Goal: Information Seeking & Learning: Learn about a topic

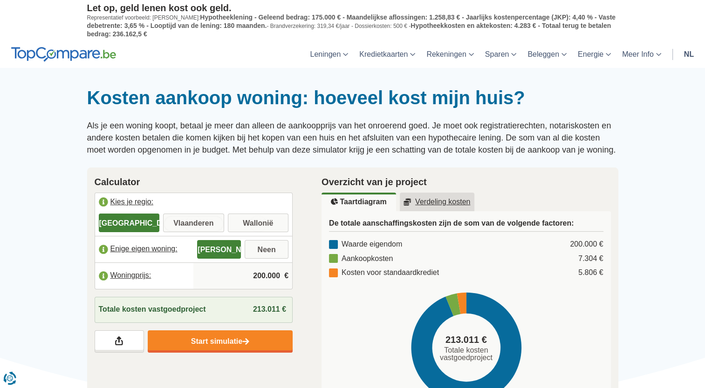
click at [201, 216] on input "Vlaanderen" at bounding box center [193, 224] width 61 height 17
radio input "true"
click at [204, 275] on input "200.000" at bounding box center [242, 276] width 91 height 25
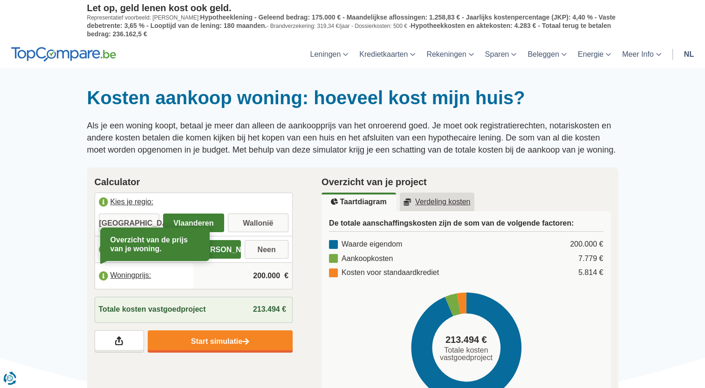
click at [120, 275] on label "Woningprijs:" at bounding box center [144, 276] width 99 height 20
click at [254, 271] on input "200.000" at bounding box center [242, 276] width 91 height 25
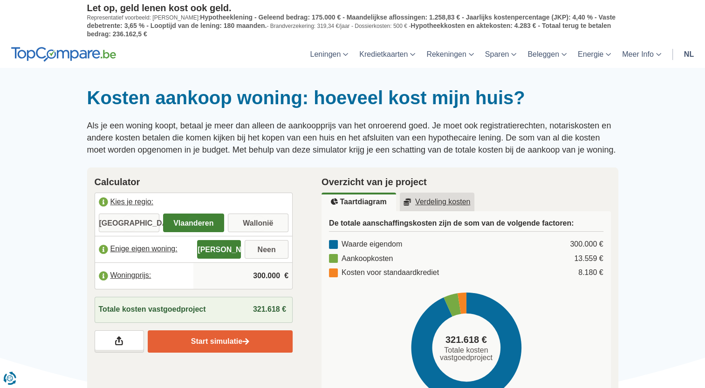
type input "300.000"
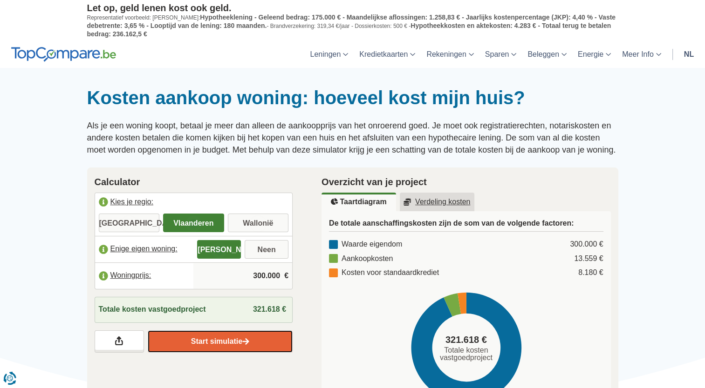
click at [224, 344] on link "Start simulatie" at bounding box center [220, 342] width 145 height 22
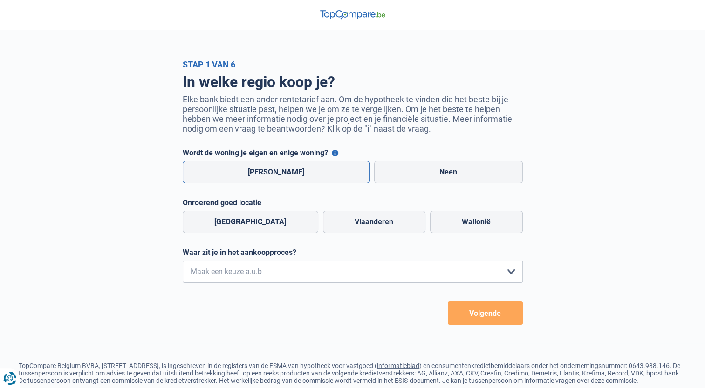
click at [287, 170] on label "Ja" at bounding box center [276, 172] width 187 height 22
click at [287, 170] on input "[PERSON_NAME]" at bounding box center [276, 172] width 187 height 22
radio input "true"
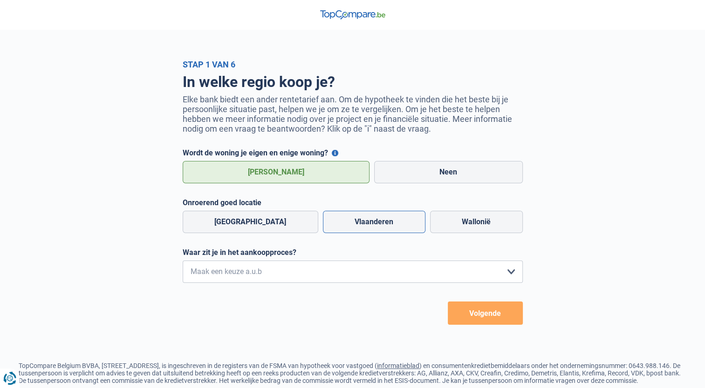
click at [337, 223] on label "Vlaanderen" at bounding box center [374, 222] width 102 height 22
click at [337, 223] on input "Vlaanderen" at bounding box center [374, 222] width 102 height 22
radio input "true"
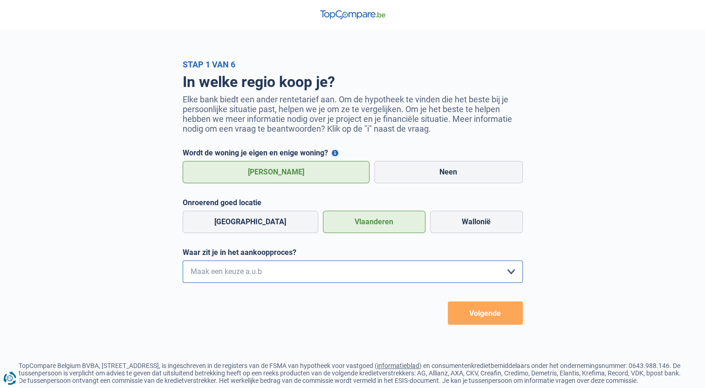
click at [331, 277] on select "Ik wil me uitsluitend informeren omdat ik op dit moment geen concrete plannen h…" at bounding box center [353, 272] width 340 height 22
select select "0"
click at [183, 263] on select "Ik wil me uitsluitend informeren omdat ik op dit moment geen concrete plannen h…" at bounding box center [353, 272] width 340 height 22
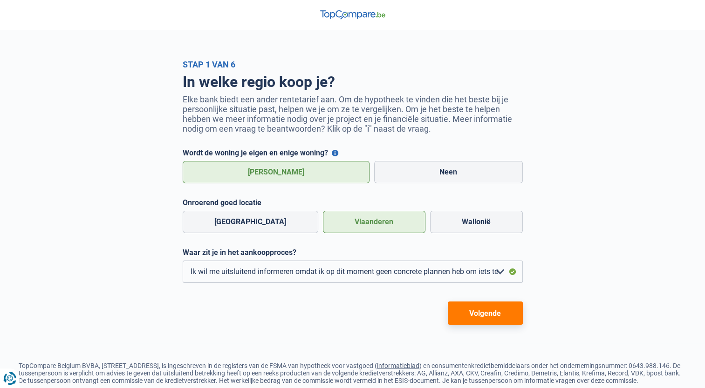
click at [495, 321] on button "Volgende" at bounding box center [485, 313] width 75 height 23
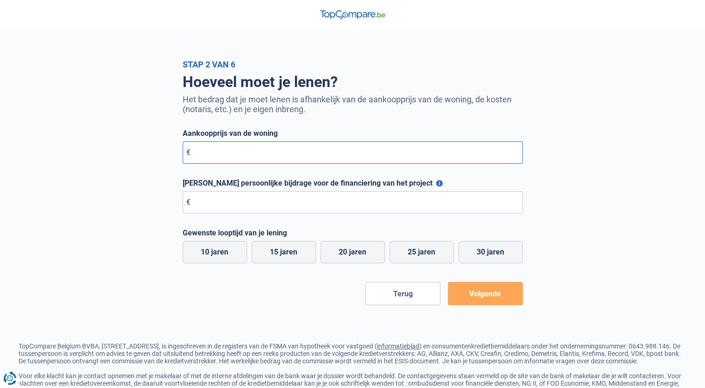
click at [239, 163] on input "Aankoopprijs van de woning" at bounding box center [353, 153] width 340 height 22
type input "35.000"
click at [231, 207] on input "Maximale persoonlijke bijdrage voor de financiering van het project" at bounding box center [353, 202] width 340 height 22
type input "75.000"
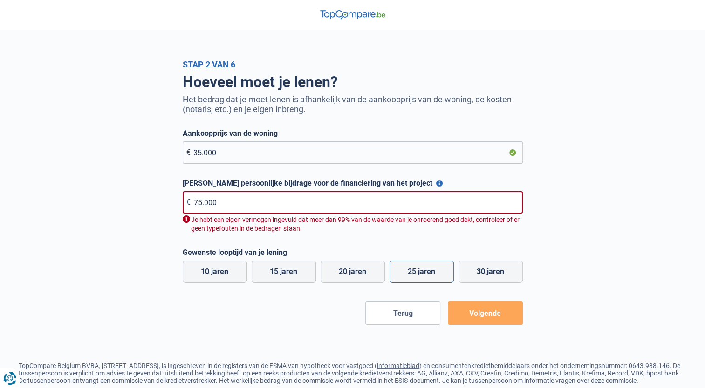
click at [433, 256] on div "Gewenste looptijd van je lening 10 jaren 15 jaren 20 jaren 25 jaren 30 jaren Al…" at bounding box center [353, 266] width 340 height 37
click at [231, 152] on input "35.000" at bounding box center [353, 153] width 340 height 22
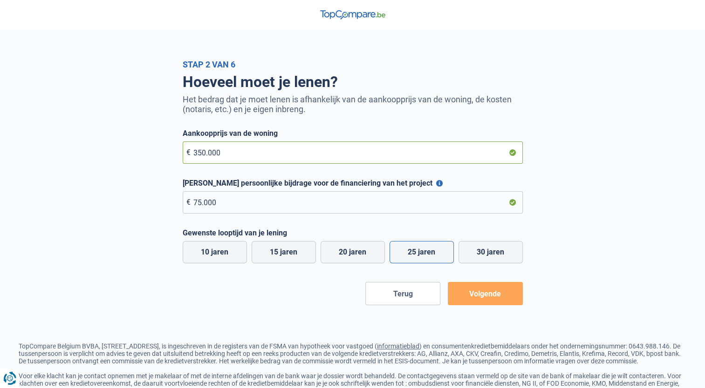
type input "350.000"
click at [432, 257] on label "25 jaren" at bounding box center [421, 252] width 64 height 22
click at [432, 257] on input "25 jaren" at bounding box center [421, 252] width 64 height 22
radio input "true"
click at [483, 301] on button "Volgende" at bounding box center [485, 293] width 75 height 23
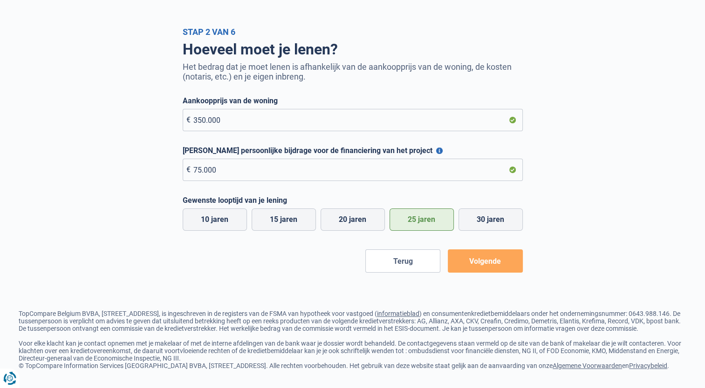
scroll to position [45, 0]
click at [488, 258] on button "Volgende" at bounding box center [485, 261] width 75 height 23
click at [490, 250] on button "Volgende" at bounding box center [485, 261] width 75 height 23
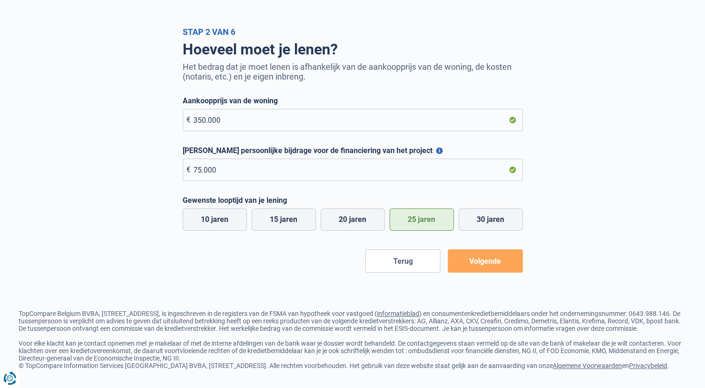
click at [490, 250] on button "Volgende" at bounding box center [485, 261] width 75 height 23
click at [474, 255] on button "Volgende" at bounding box center [485, 261] width 75 height 23
click at [490, 251] on button "Volgende" at bounding box center [485, 261] width 75 height 23
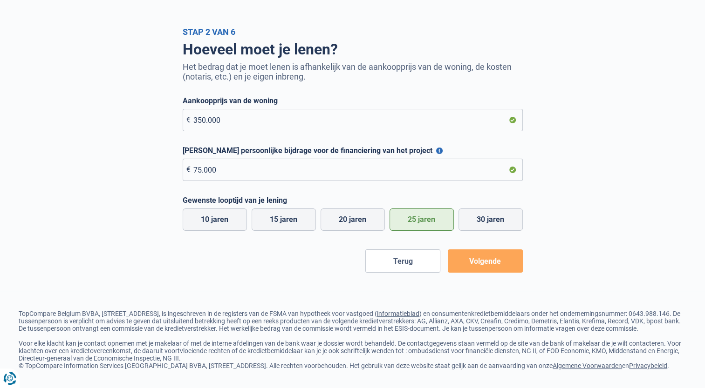
click at [490, 251] on button "Volgende" at bounding box center [485, 261] width 75 height 23
click at [488, 252] on button "Volgende" at bounding box center [485, 261] width 75 height 23
click at [487, 211] on label "30 jaren" at bounding box center [490, 220] width 64 height 22
click at [487, 211] on input "30 jaren" at bounding box center [490, 220] width 64 height 22
radio input "true"
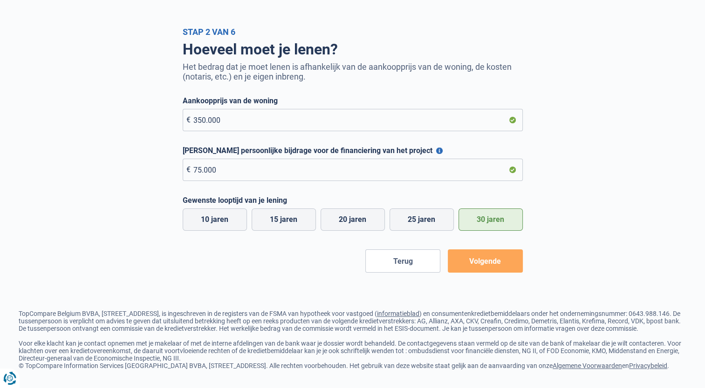
click at [480, 252] on button "Volgende" at bounding box center [485, 261] width 75 height 23
click at [423, 215] on label "25 jaren" at bounding box center [421, 220] width 64 height 22
click at [423, 215] on input "25 jaren" at bounding box center [421, 220] width 64 height 22
radio input "true"
click at [436, 148] on button "Maximale persoonlijke bijdrage voor de financiering van het project" at bounding box center [439, 151] width 7 height 7
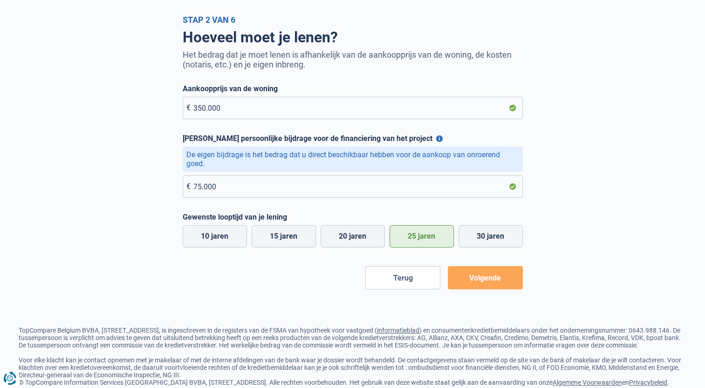
click at [436, 140] on button "Maximale persoonlijke bijdrage voor de financiering van het project" at bounding box center [439, 139] width 7 height 7
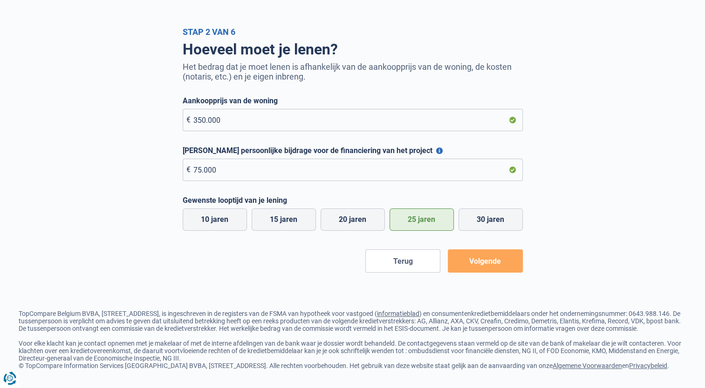
click at [485, 250] on button "Volgende" at bounding box center [485, 261] width 75 height 23
click at [702, 381] on footer "TopCompare Belgium BVBA, Livornostraat 7, 1060 Sint-Gillis, is ingeschreven in …" at bounding box center [352, 340] width 705 height 97
click at [478, 261] on button "Volgende" at bounding box center [485, 261] width 75 height 23
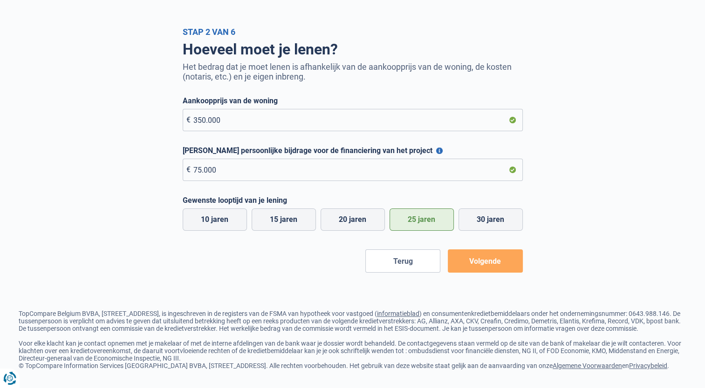
click at [478, 261] on button "Volgende" at bounding box center [485, 261] width 75 height 23
click at [479, 250] on button "Volgende" at bounding box center [485, 261] width 75 height 23
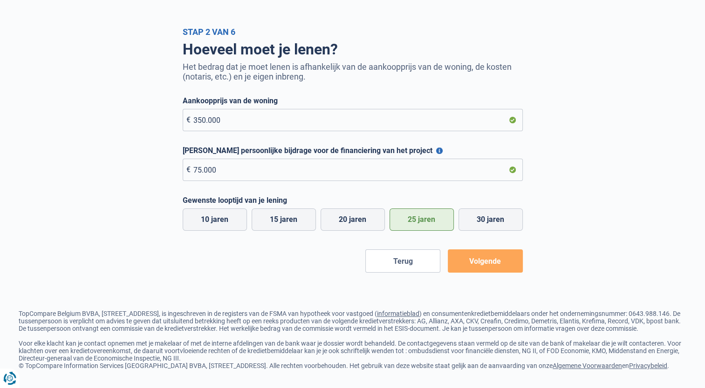
click at [479, 250] on button "Volgende" at bounding box center [485, 261] width 75 height 23
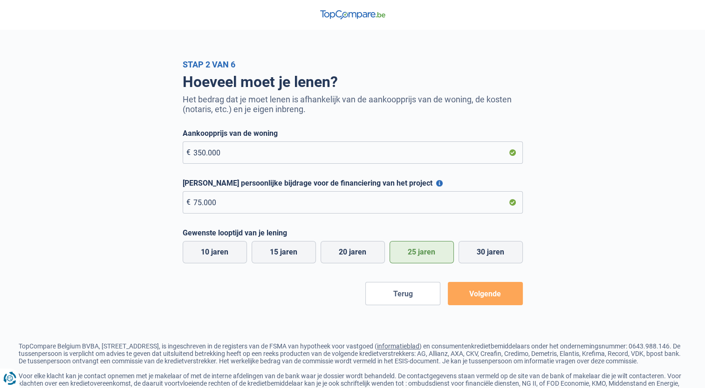
click at [467, 297] on button "Volgende" at bounding box center [485, 293] width 75 height 23
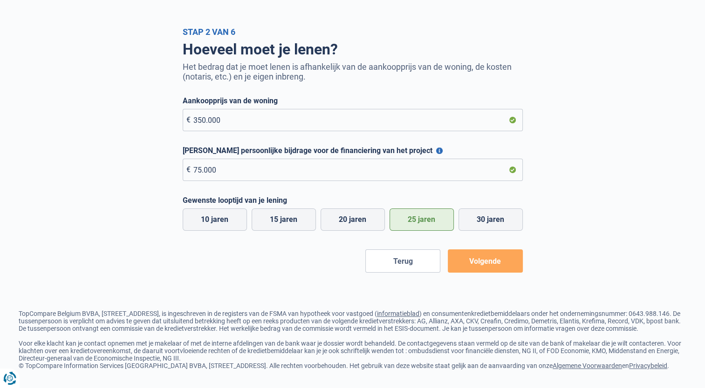
click at [605, 362] on link "Algemene Voorwaarden" at bounding box center [586, 365] width 69 height 7
click at [494, 254] on button "Volgende" at bounding box center [485, 261] width 75 height 23
click at [370, 210] on label "20 jaren" at bounding box center [352, 220] width 64 height 22
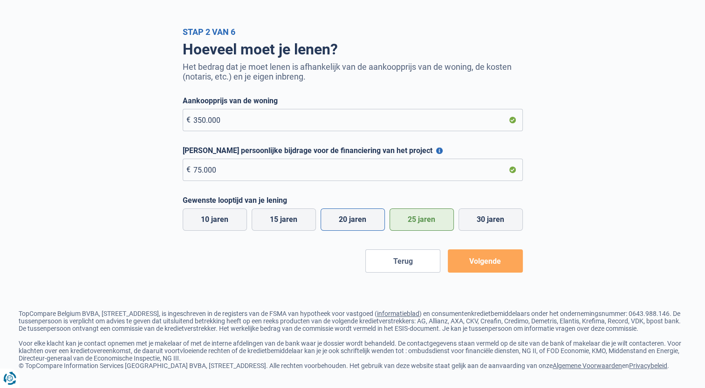
click at [370, 210] on input "20 jaren" at bounding box center [352, 220] width 64 height 22
radio input "true"
click at [499, 254] on button "Volgende" at bounding box center [485, 261] width 75 height 23
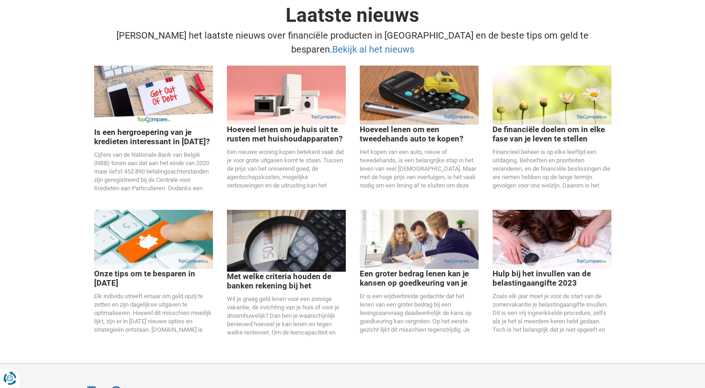
scroll to position [3738, 0]
